Goal: Transaction & Acquisition: Purchase product/service

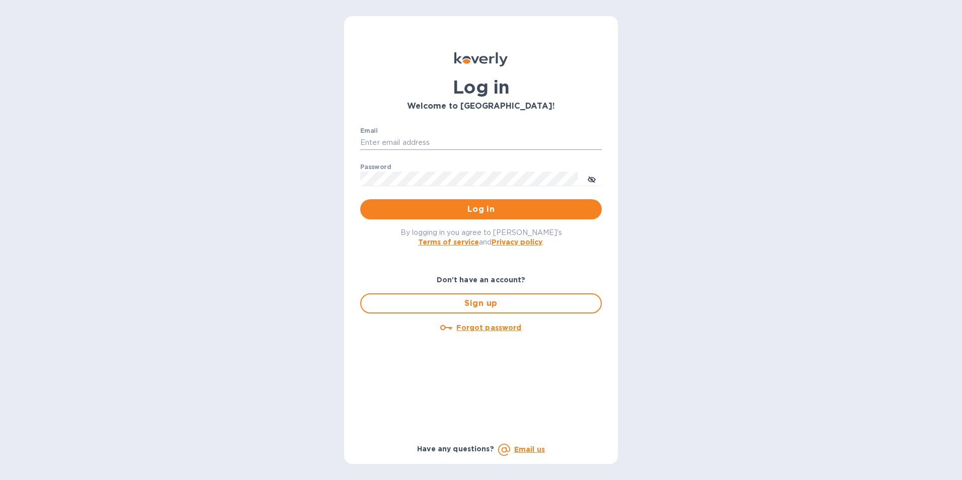
click at [491, 141] on input "Email" at bounding box center [481, 142] width 242 height 15
type input "[PERSON_NAME][EMAIL_ADDRESS][DOMAIN_NAME]"
click at [360, 199] on button "Log in" at bounding box center [481, 209] width 242 height 20
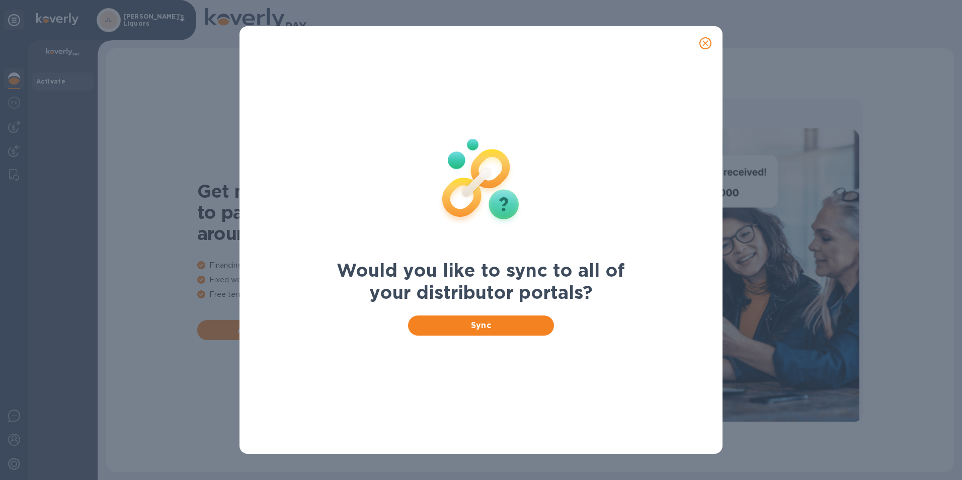
click at [709, 41] on icon "close" at bounding box center [706, 43] width 10 height 10
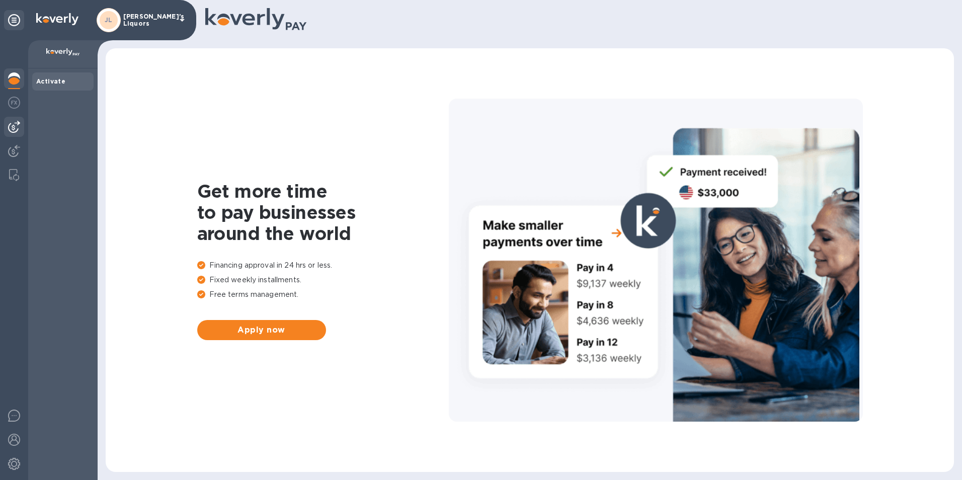
click at [20, 123] on div at bounding box center [14, 127] width 20 height 20
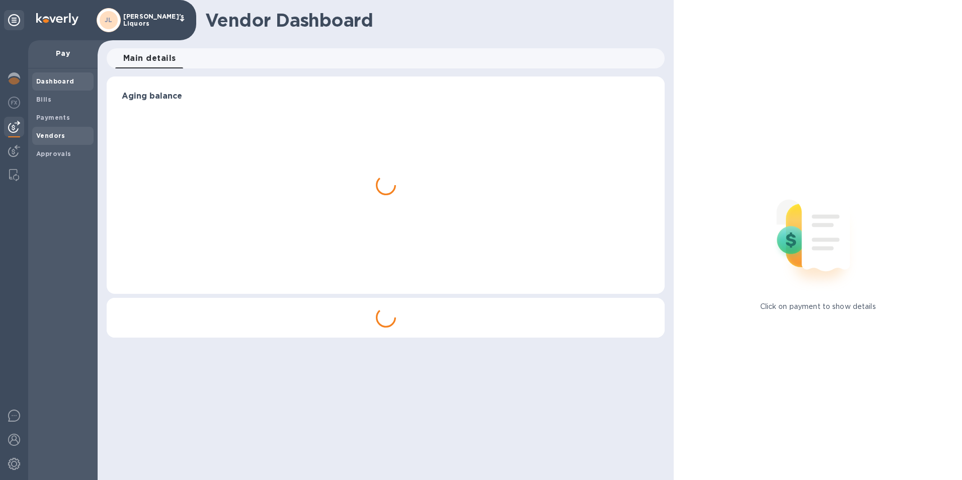
click at [60, 137] on b "Vendors" at bounding box center [50, 136] width 29 height 8
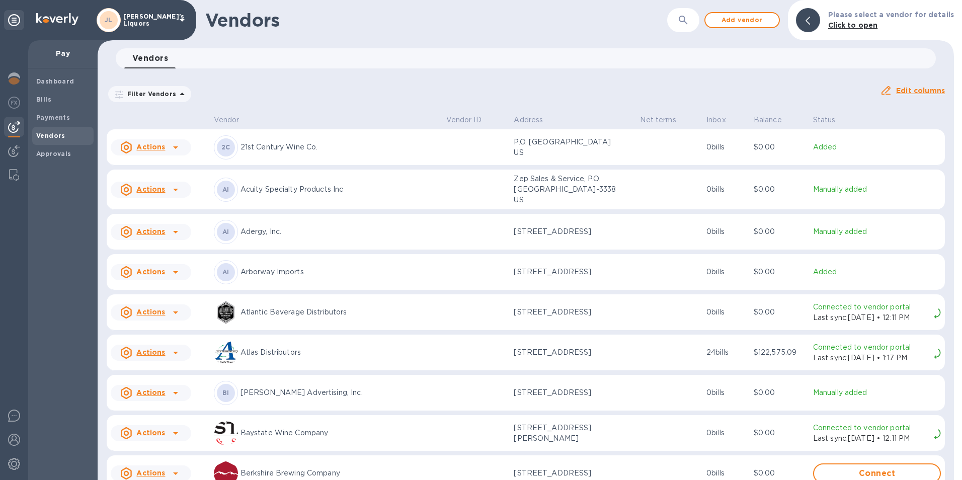
click at [170, 146] on icon at bounding box center [176, 147] width 12 height 12
click at [171, 185] on b "Add new bill" at bounding box center [162, 188] width 47 height 8
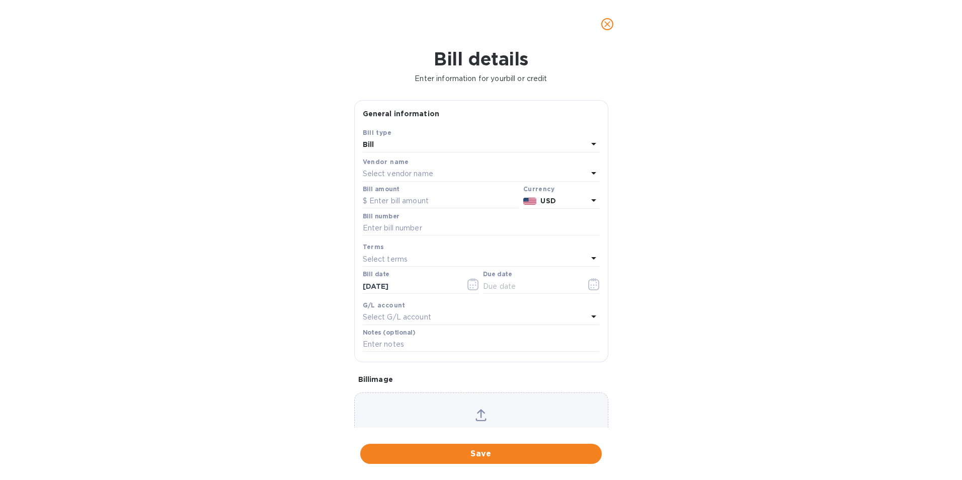
type input "[DATE]"
click at [429, 206] on input "text" at bounding box center [441, 201] width 157 height 15
type input "524.82"
click at [426, 233] on input "text" at bounding box center [481, 228] width 237 height 15
type input "32176"
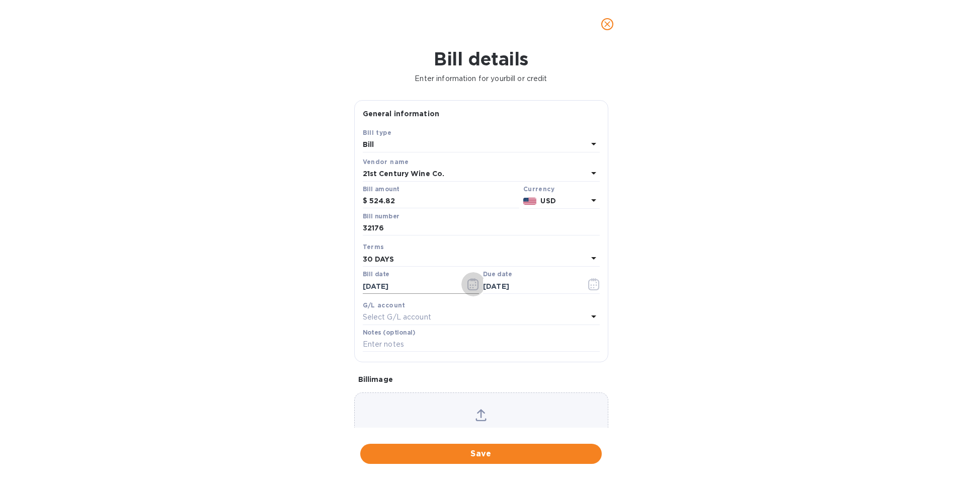
click at [471, 281] on icon "button" at bounding box center [473, 284] width 11 height 12
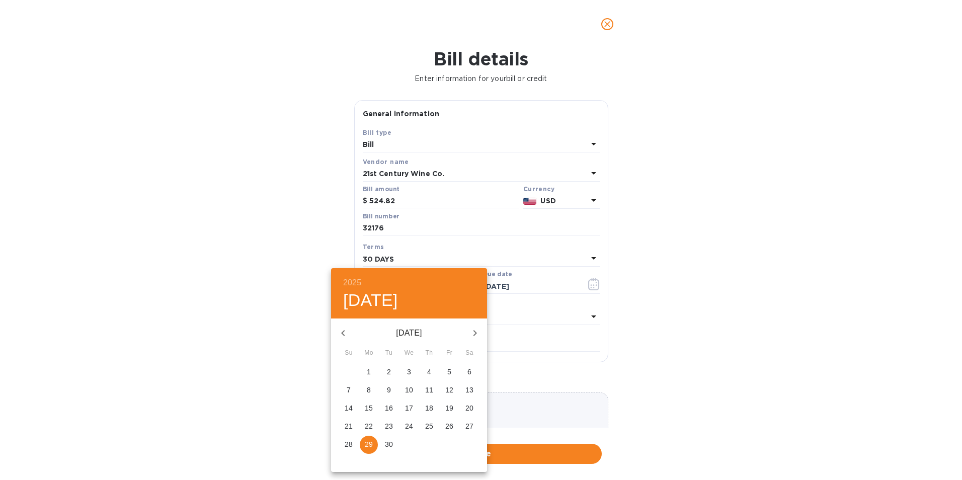
click at [428, 369] on p "4" at bounding box center [429, 372] width 4 height 10
type input "[DATE]"
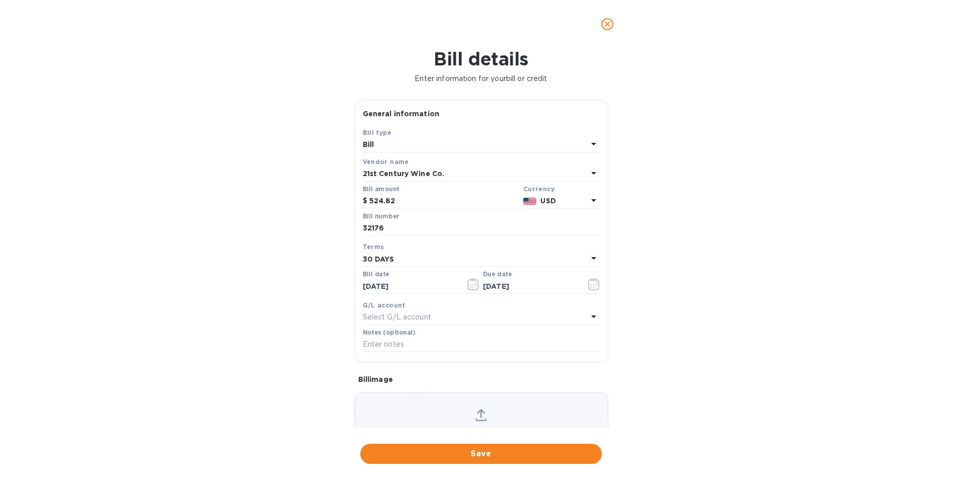
click at [389, 257] on b "30 DAYS" at bounding box center [379, 259] width 32 height 8
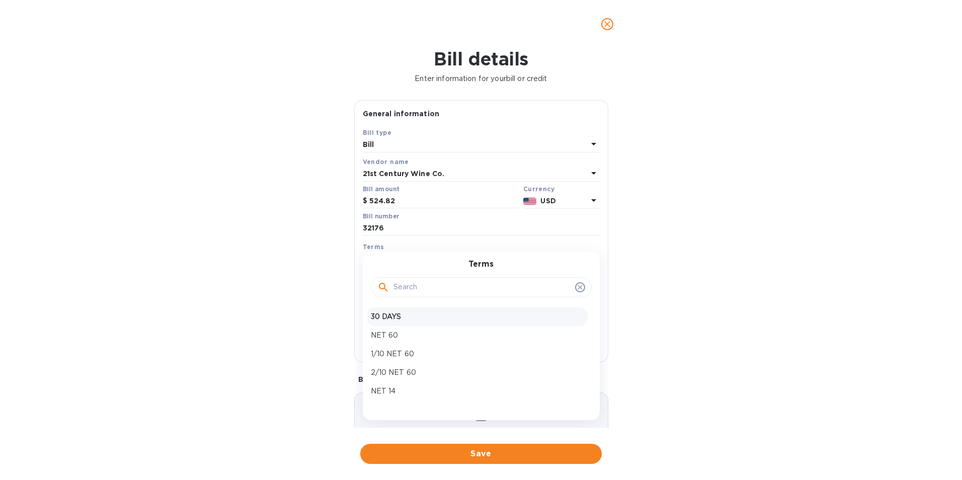
click at [404, 318] on p "30 DAYS" at bounding box center [477, 317] width 213 height 11
type input "[DATE]"
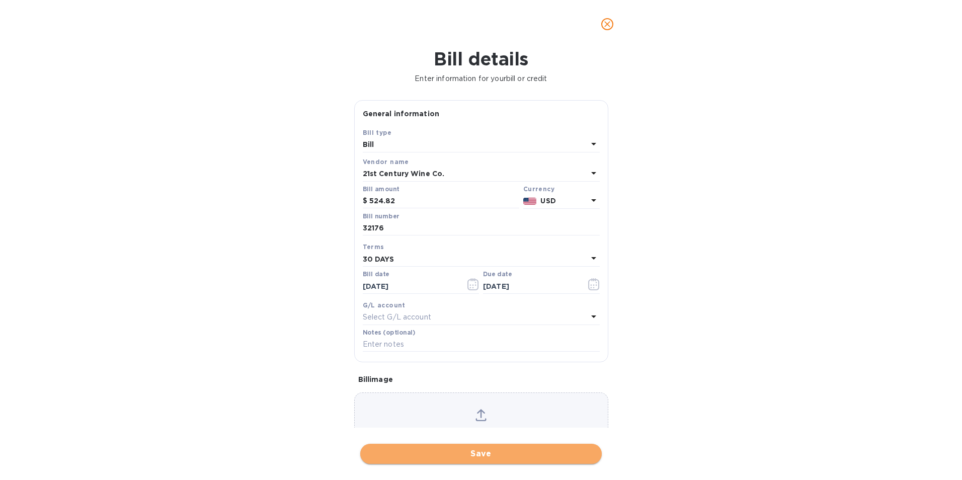
click at [464, 456] on span "Save" at bounding box center [480, 454] width 225 height 12
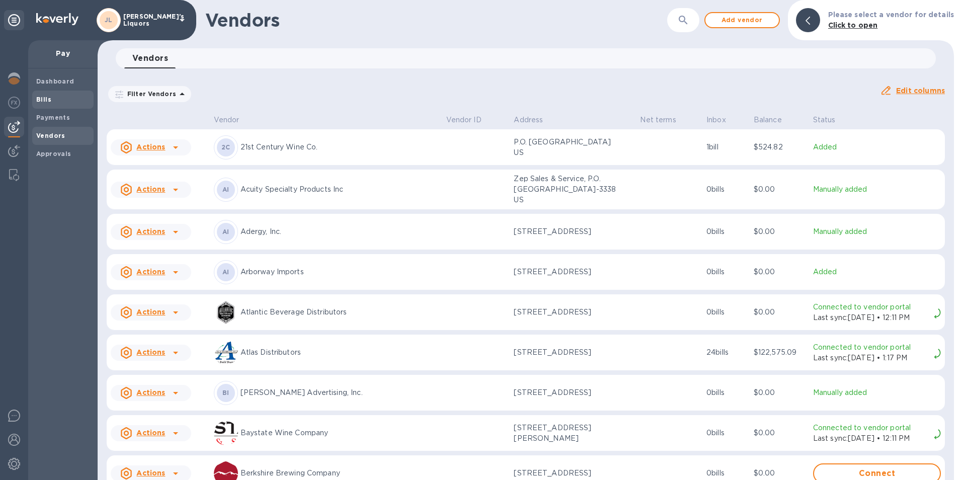
click at [47, 96] on b "Bills" at bounding box center [43, 100] width 15 height 8
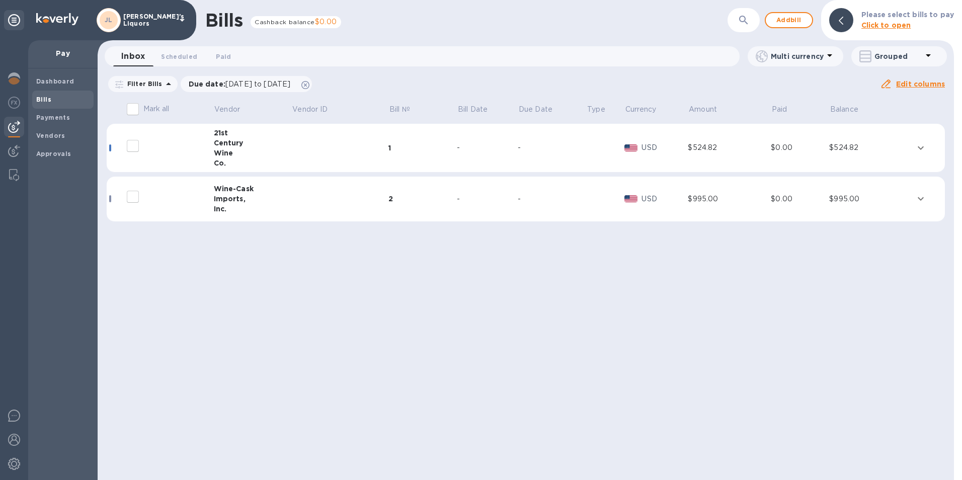
click at [224, 149] on div "Wine" at bounding box center [253, 153] width 78 height 10
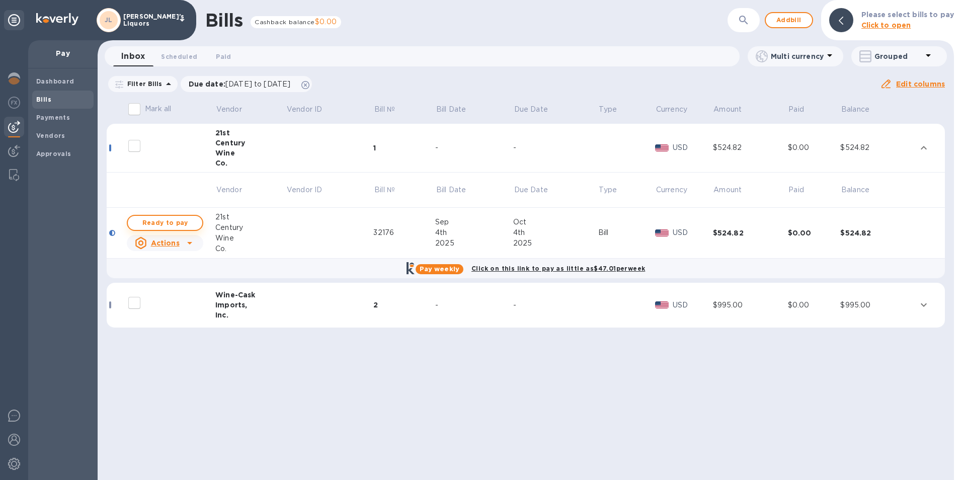
click at [187, 223] on span "Ready to pay" at bounding box center [165, 223] width 58 height 12
checkbox input "true"
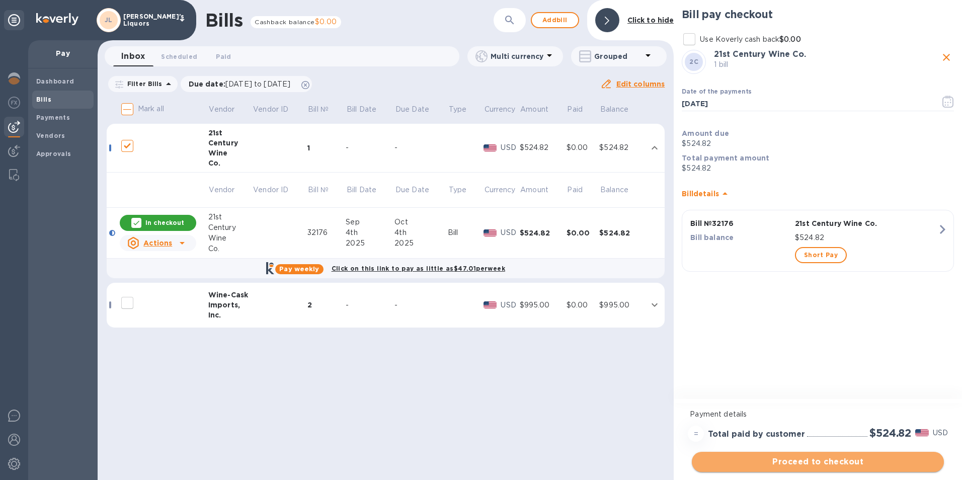
click at [766, 459] on span "Proceed to checkout" at bounding box center [818, 462] width 236 height 12
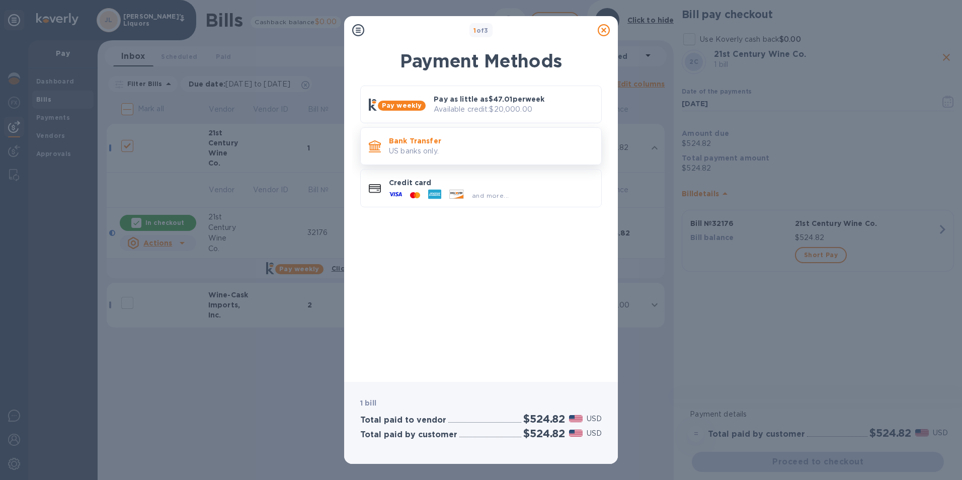
click at [419, 148] on p "US banks only." at bounding box center [491, 151] width 204 height 11
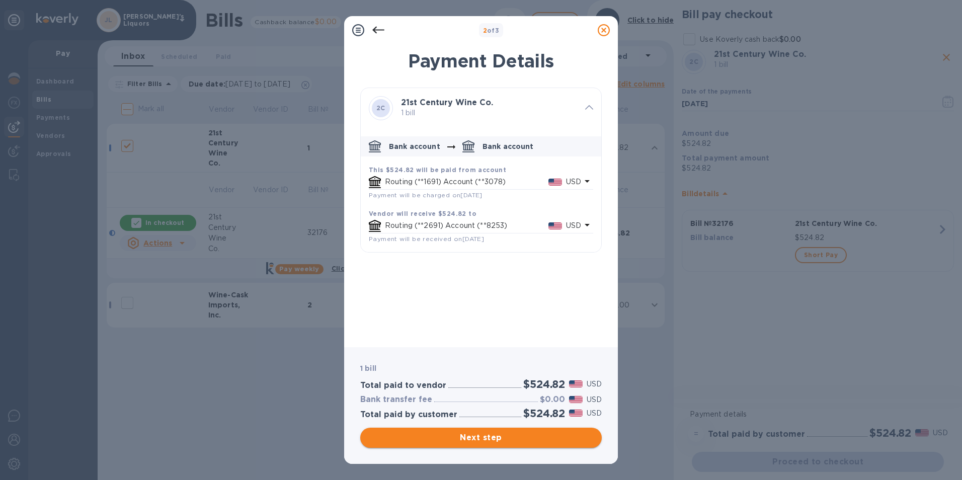
click at [489, 431] on button "Next step" at bounding box center [481, 438] width 242 height 20
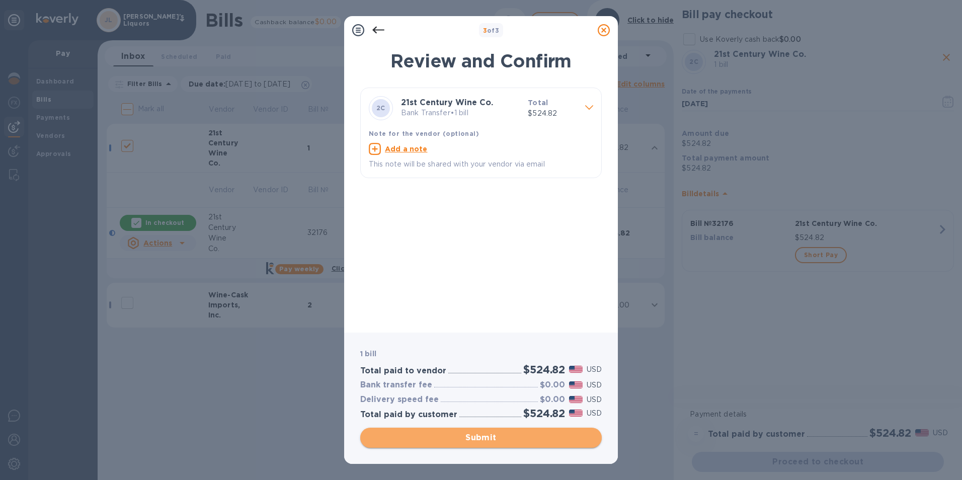
click at [491, 428] on button "Submit" at bounding box center [481, 438] width 242 height 20
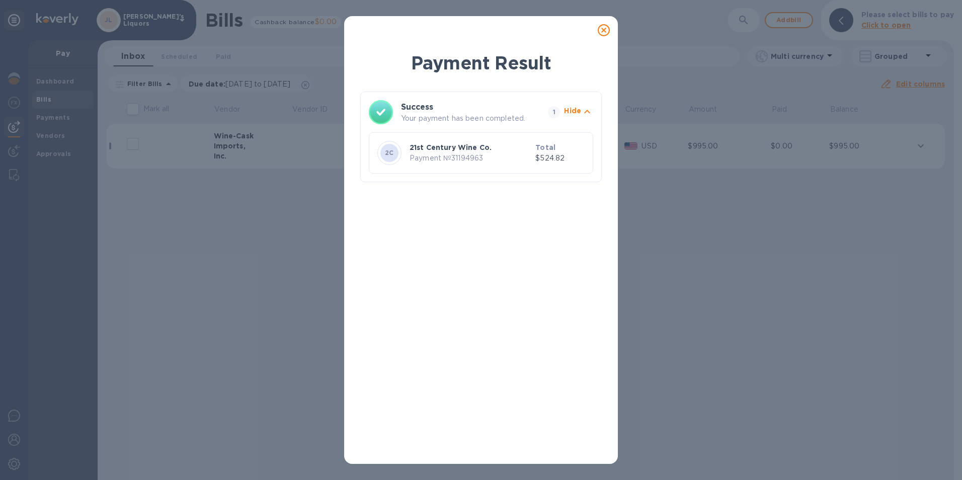
click at [603, 30] on icon at bounding box center [604, 30] width 12 height 12
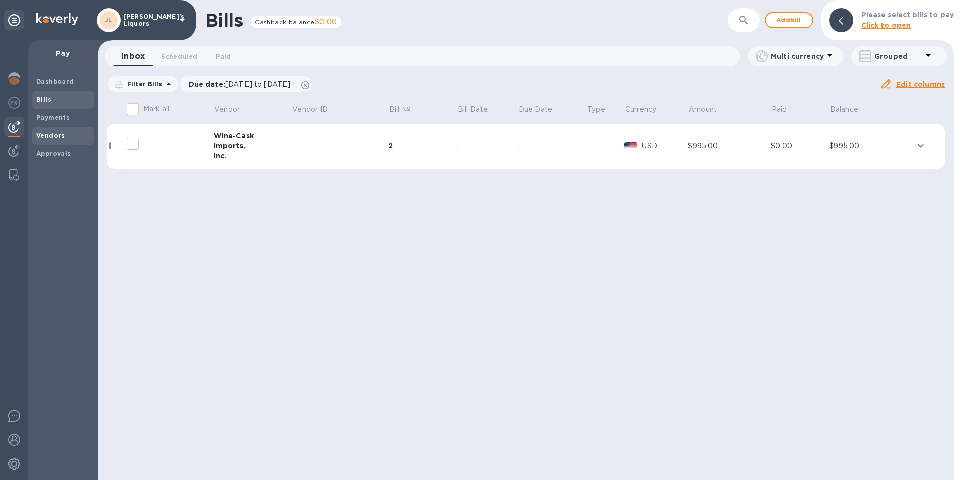
click at [65, 130] on div "Vendors" at bounding box center [62, 136] width 61 height 18
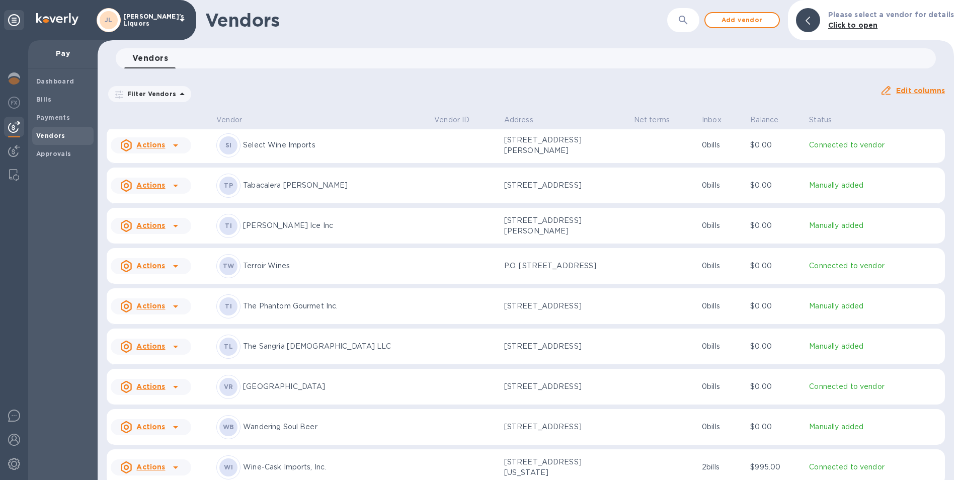
scroll to position [2448, 0]
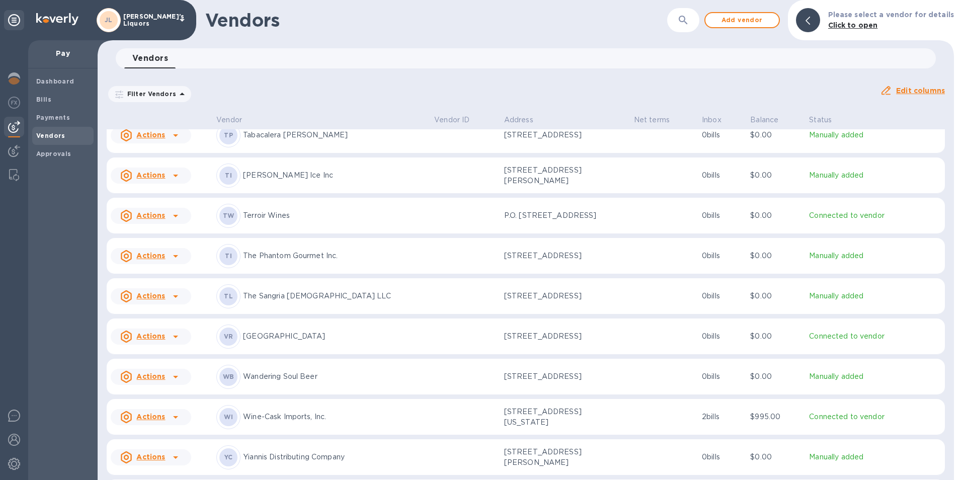
click at [176, 343] on icon at bounding box center [176, 337] width 12 height 12
click at [181, 386] on b "Add new bill" at bounding box center [162, 388] width 47 height 8
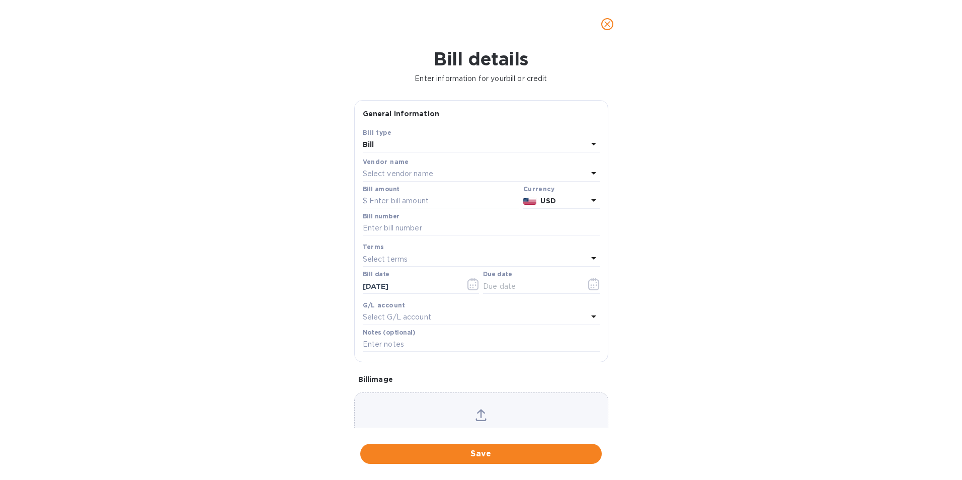
type input "[DATE]"
click at [401, 144] on div "Bill" at bounding box center [475, 145] width 225 height 14
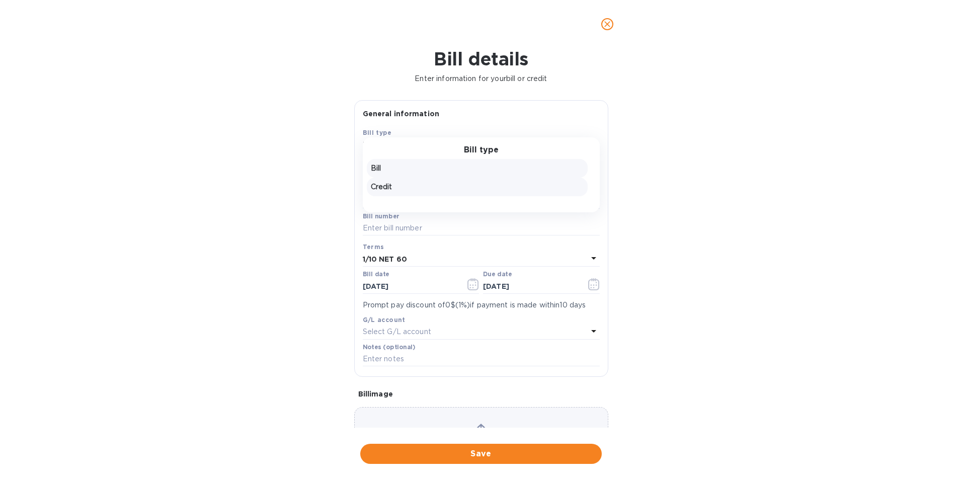
click at [383, 189] on p "Credit" at bounding box center [477, 187] width 213 height 11
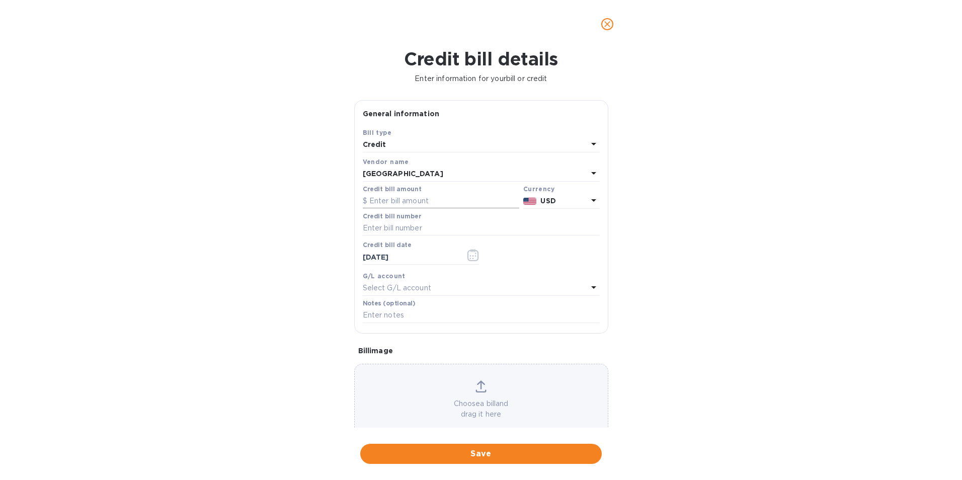
click at [399, 201] on input "text" at bounding box center [441, 201] width 157 height 15
type input "135.34"
click at [403, 223] on input "text" at bounding box center [481, 228] width 237 height 15
type input "MA.46609"
click at [470, 254] on icon "button" at bounding box center [474, 255] width 12 height 12
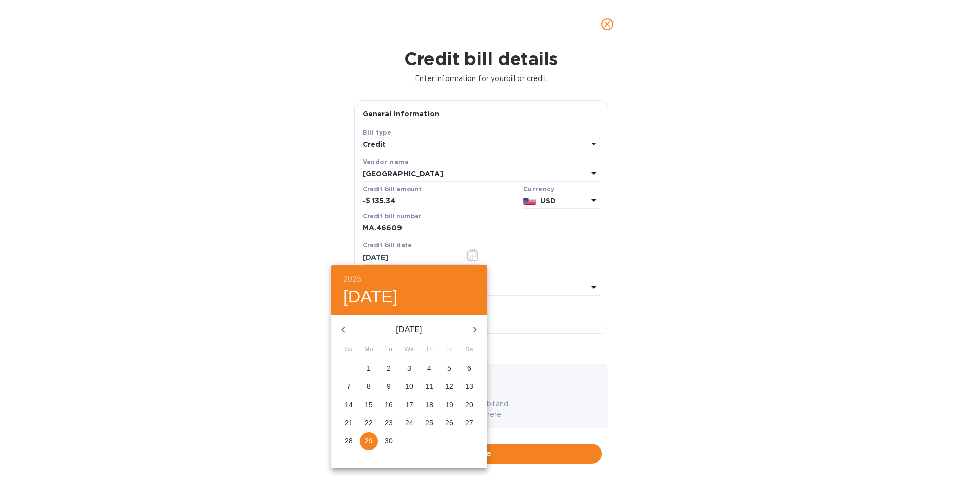
click at [344, 329] on icon "button" at bounding box center [343, 330] width 12 height 12
click at [390, 442] on p "26" at bounding box center [389, 441] width 8 height 10
type input "[DATE]"
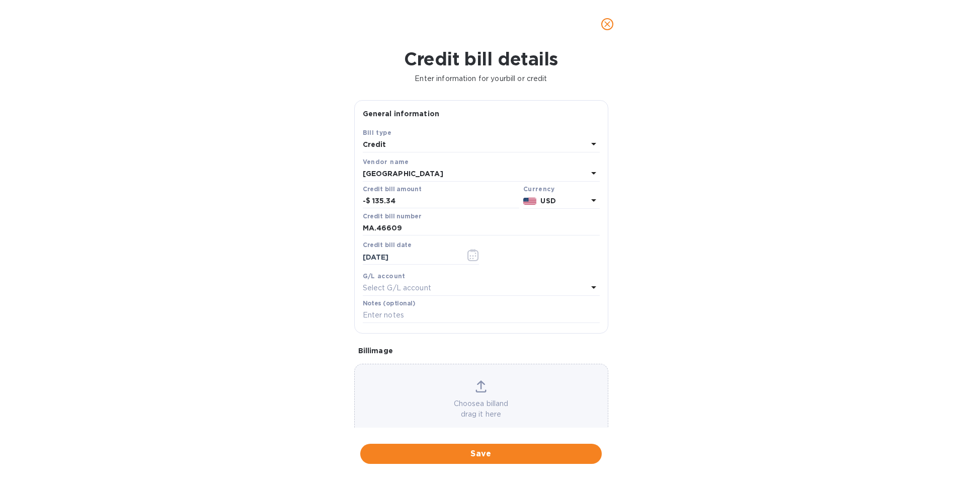
click at [478, 456] on span "Save" at bounding box center [480, 454] width 225 height 12
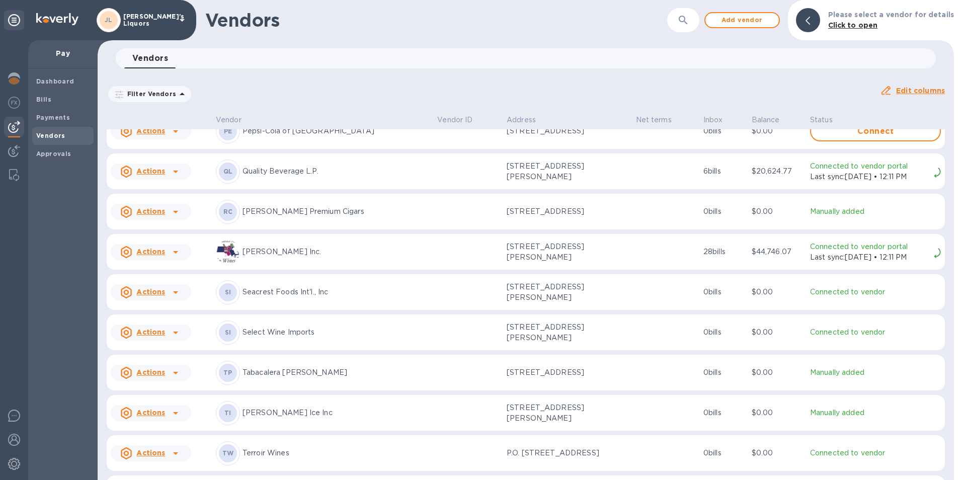
scroll to position [2468, 0]
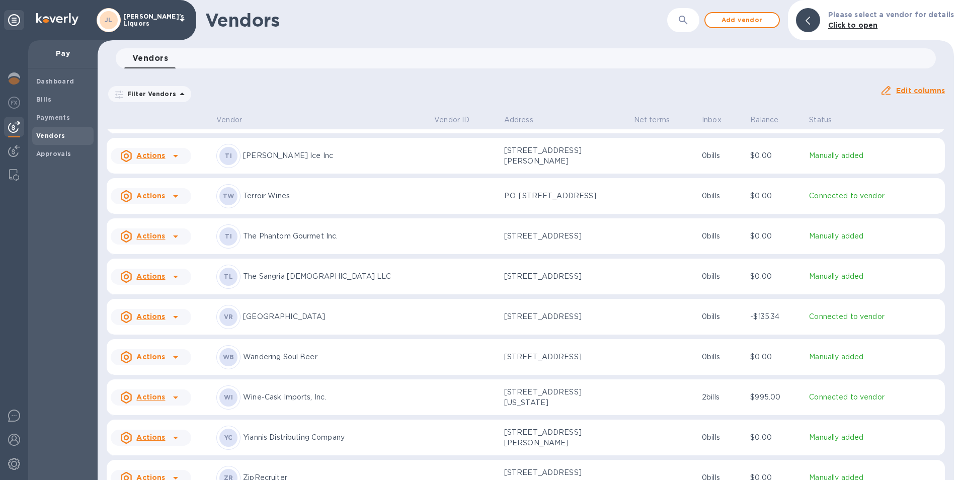
click at [150, 321] on u "Actions" at bounding box center [150, 317] width 29 height 8
click at [169, 364] on b "Add new bill" at bounding box center [162, 368] width 47 height 8
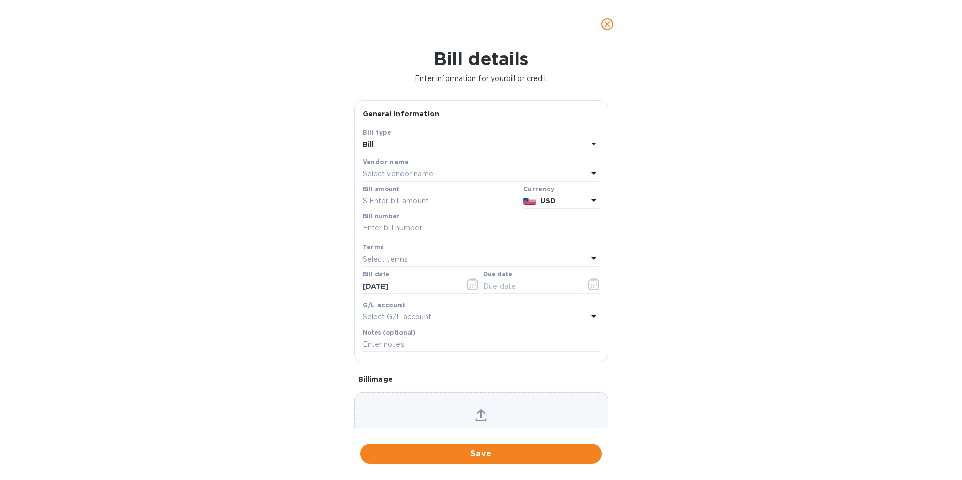
type input "[DATE]"
click at [411, 203] on input "text" at bounding box center [441, 201] width 157 height 15
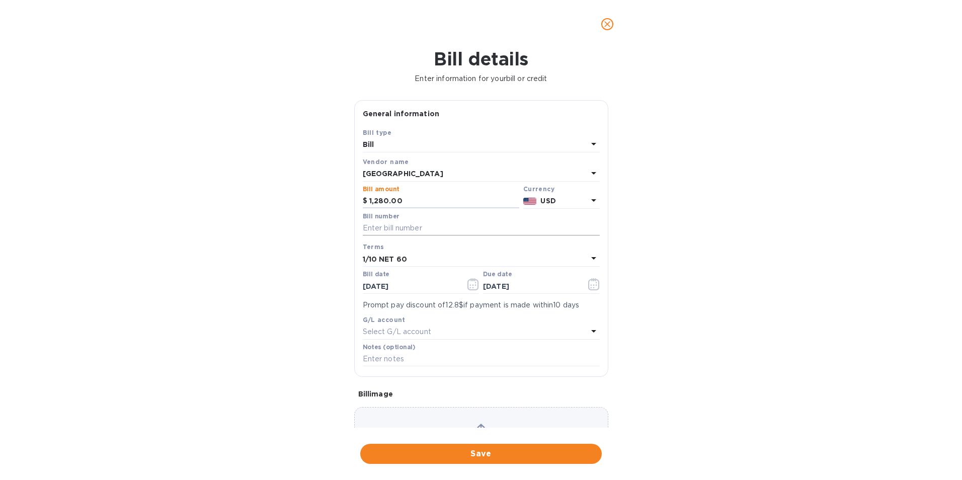
type input "1,280.00"
click at [429, 222] on input "text" at bounding box center [481, 228] width 237 height 15
type input "MA.47019"
click at [473, 282] on icon "button" at bounding box center [474, 284] width 12 height 12
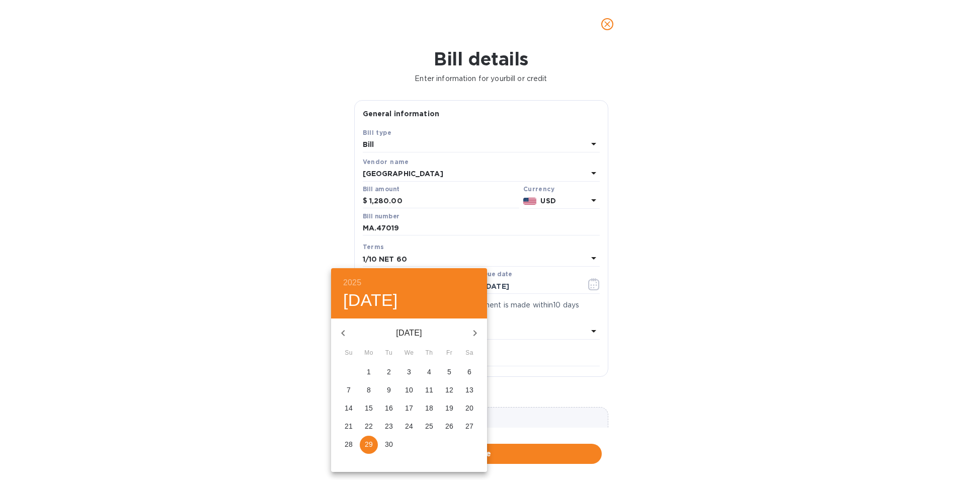
click at [347, 331] on icon "button" at bounding box center [343, 333] width 12 height 12
click at [476, 332] on icon "button" at bounding box center [476, 333] width 4 height 6
click at [431, 372] on p "4" at bounding box center [429, 372] width 4 height 10
type input "[DATE]"
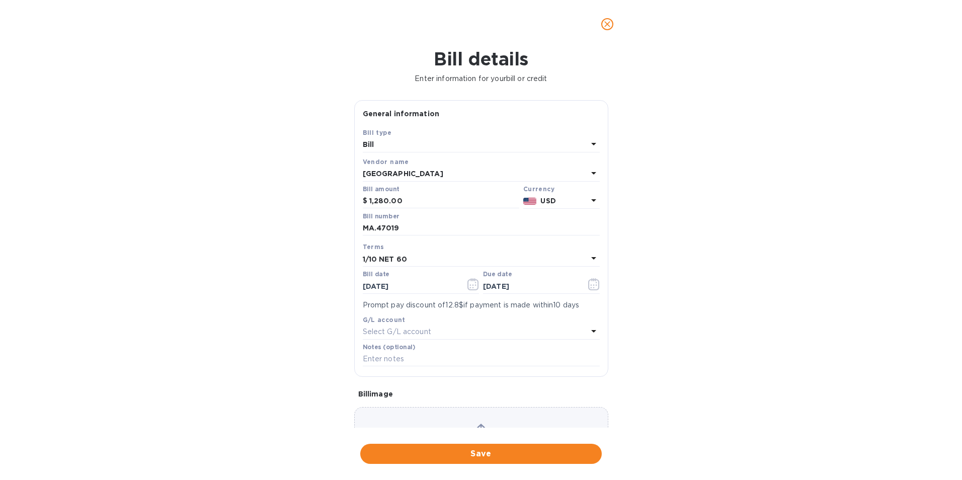
click at [385, 258] on b "1/10 NET 60" at bounding box center [385, 259] width 44 height 8
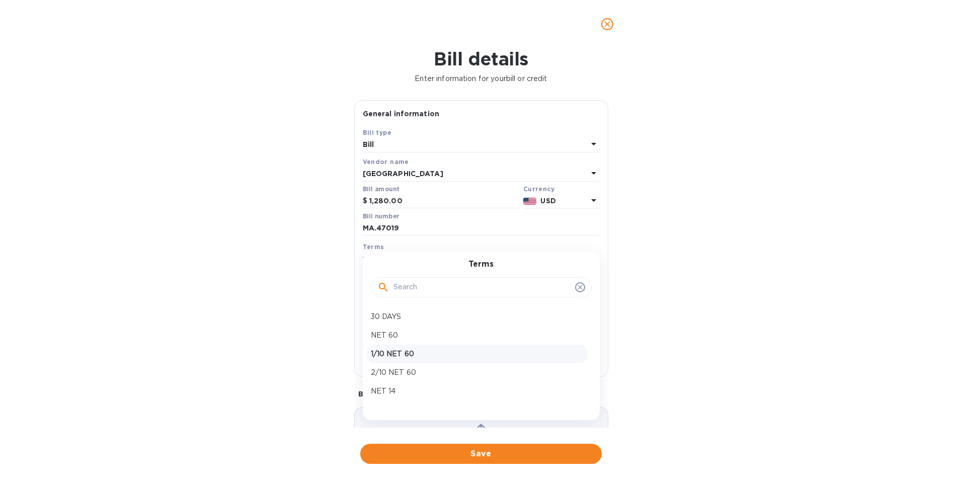
click at [395, 352] on p "1/10 NET 60" at bounding box center [477, 354] width 213 height 11
type input "[DATE]"
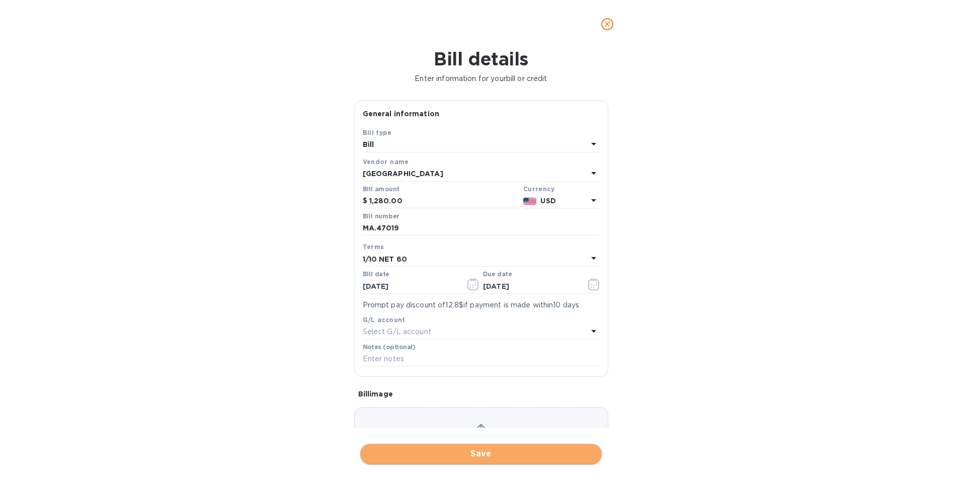
click at [447, 451] on span "Save" at bounding box center [480, 454] width 225 height 12
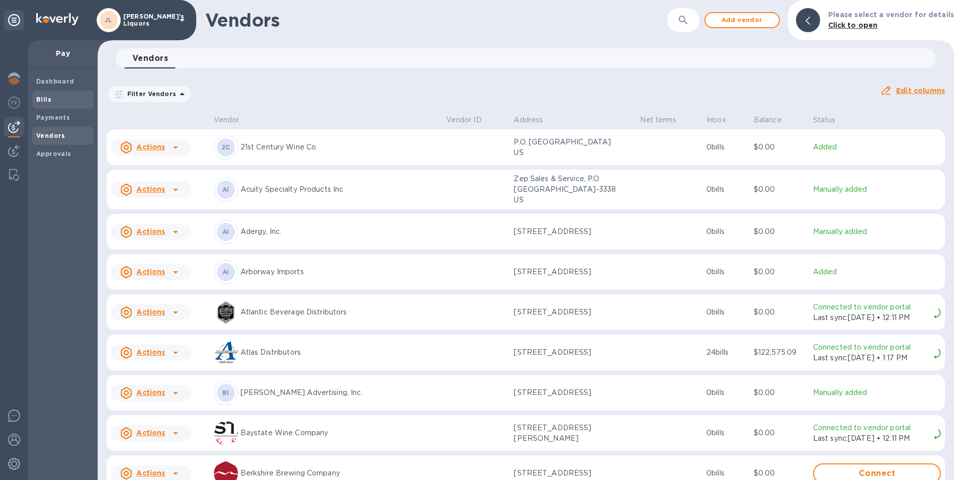
click at [47, 95] on span "Bills" at bounding box center [43, 100] width 15 height 10
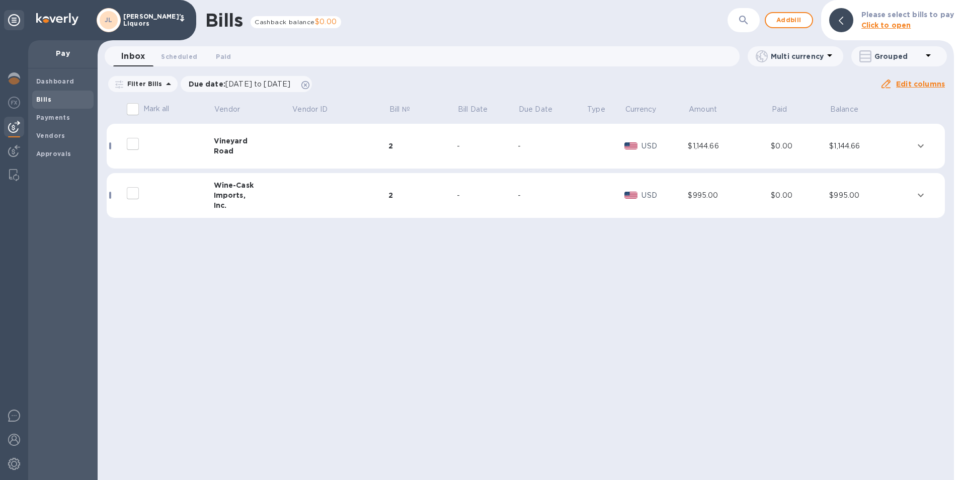
click at [229, 135] on td "[GEOGRAPHIC_DATA]" at bounding box center [253, 146] width 78 height 45
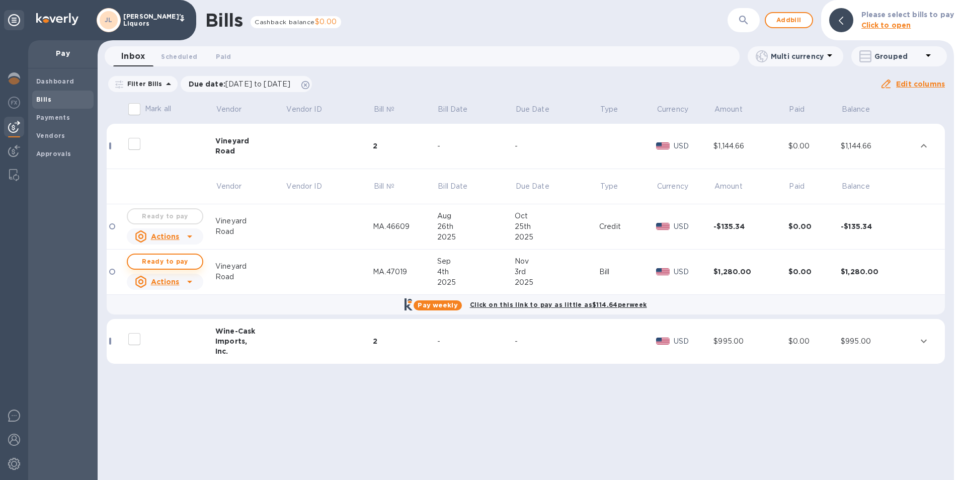
click at [164, 259] on span "Ready to pay" at bounding box center [165, 262] width 58 height 12
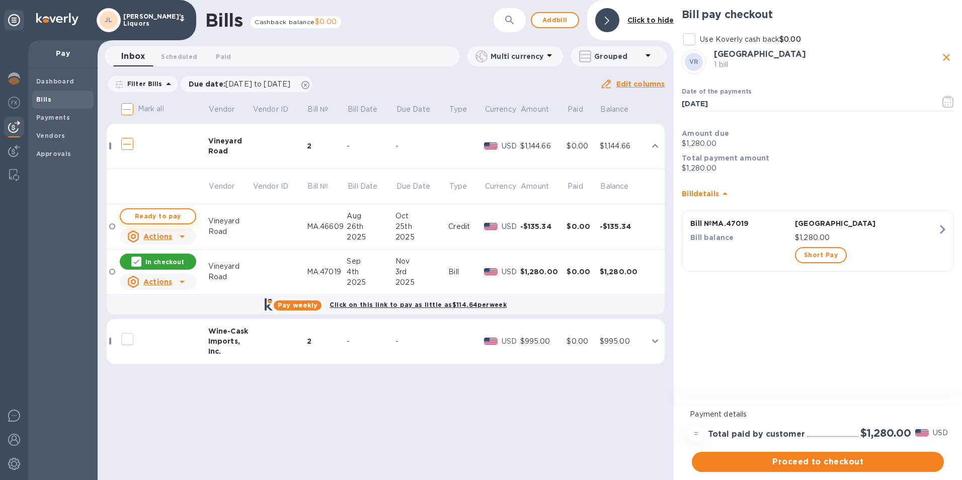
click at [181, 212] on span "Ready to pay" at bounding box center [158, 216] width 58 height 12
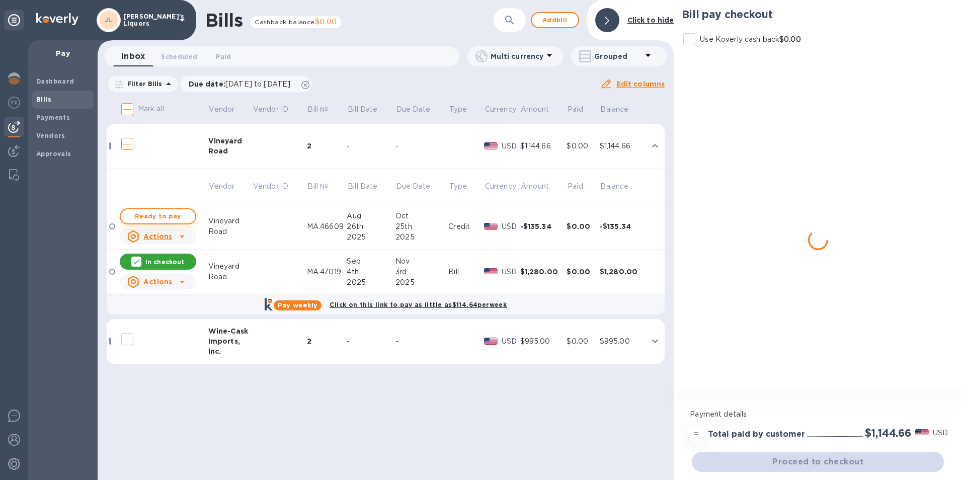
checkbox input "true"
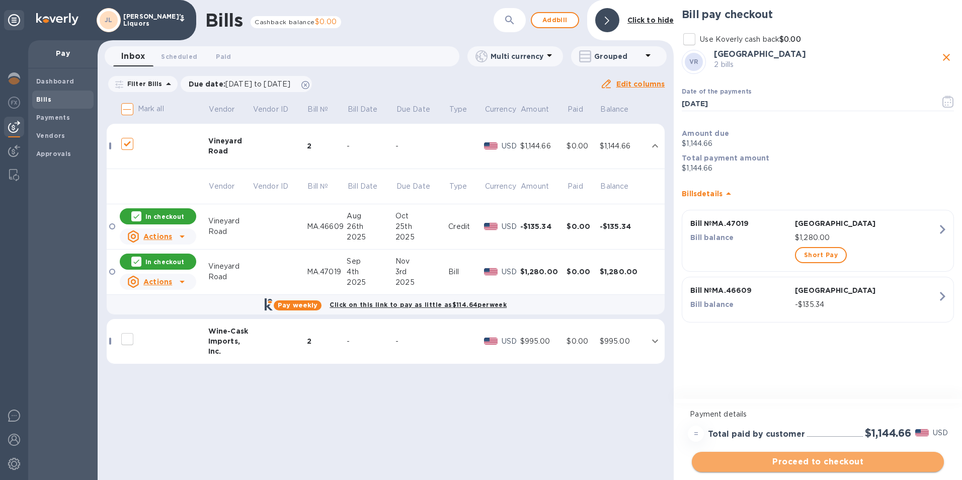
click at [802, 458] on span "Proceed to checkout" at bounding box center [818, 462] width 236 height 12
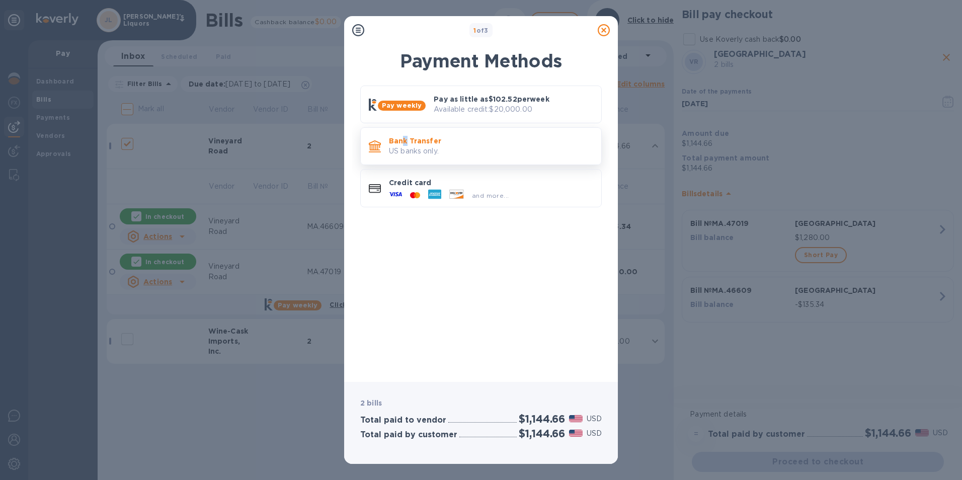
click at [406, 139] on p "Bank Transfer" at bounding box center [491, 141] width 204 height 10
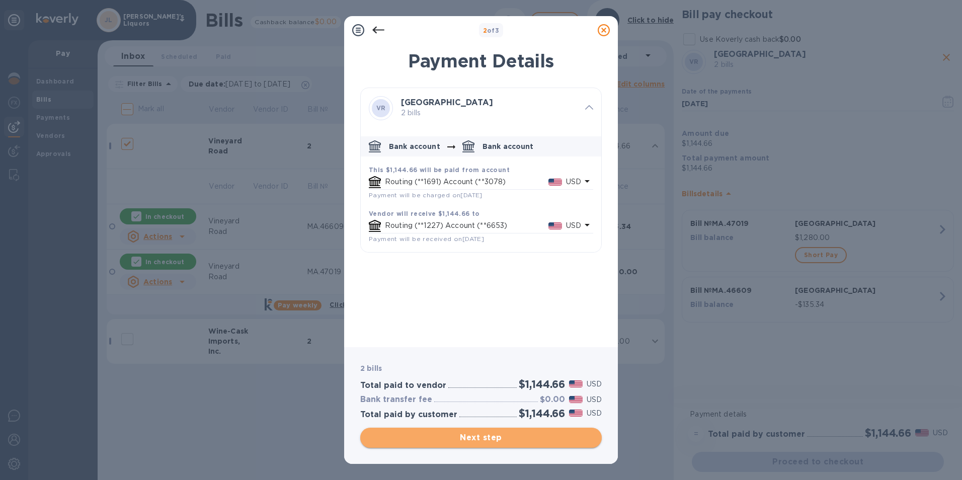
click at [484, 436] on span "Next step" at bounding box center [480, 438] width 225 height 12
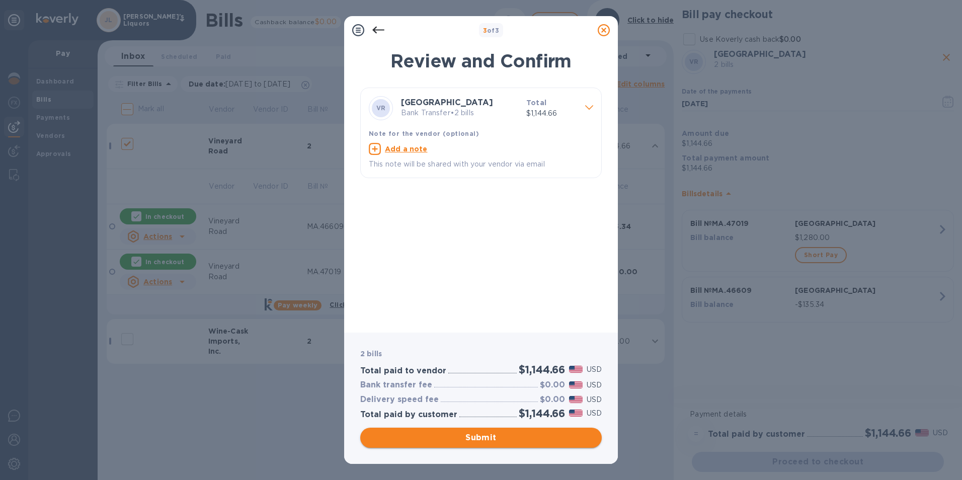
click at [490, 437] on span "Submit" at bounding box center [480, 438] width 225 height 12
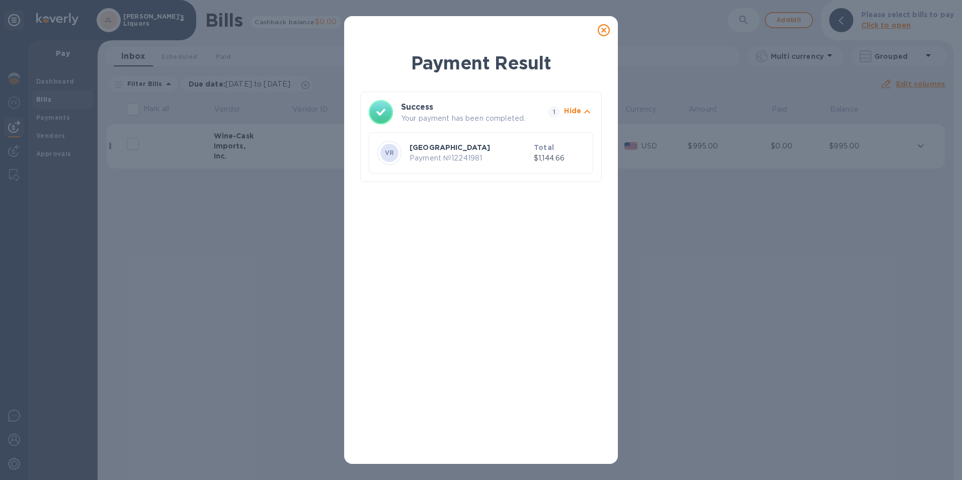
drag, startPoint x: 608, startPoint y: 32, endPoint x: 616, endPoint y: 6, distance: 27.5
click at [608, 30] on icon at bounding box center [604, 30] width 12 height 12
